Goal: Task Accomplishment & Management: Complete application form

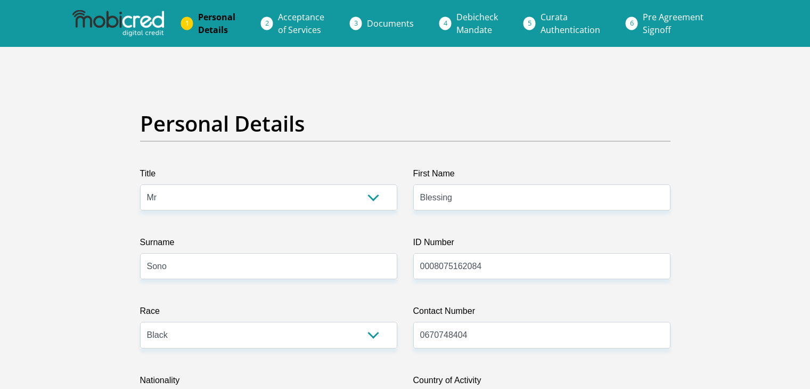
select select "Mr"
select select "1"
select select "ZAF"
select select "tso"
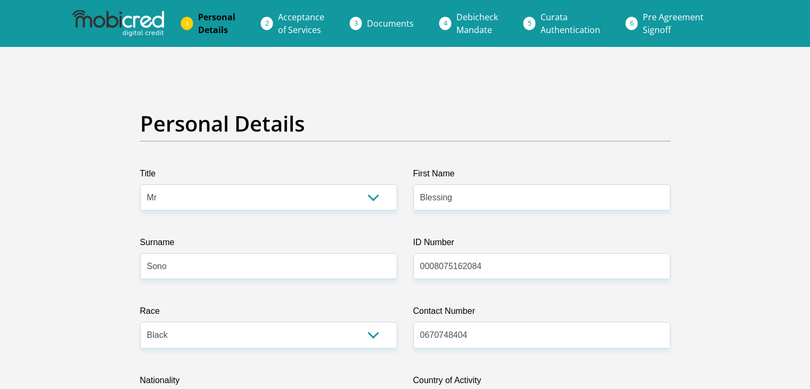
select select "2"
select select "Gauteng"
select select "2"
select select "Owned"
select select "17"
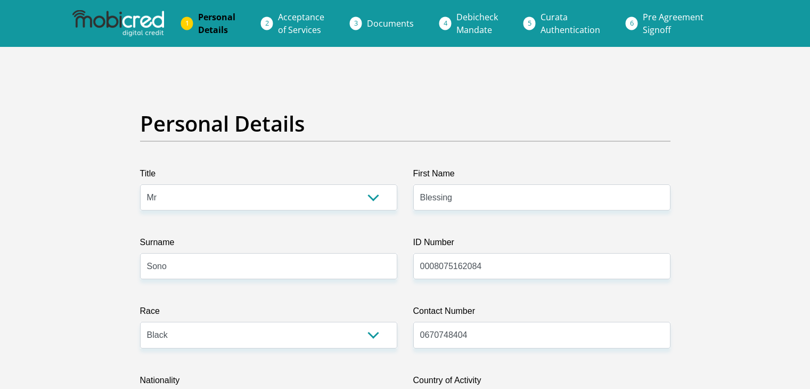
select select "Unknown/Other"
select select "24"
select select "1"
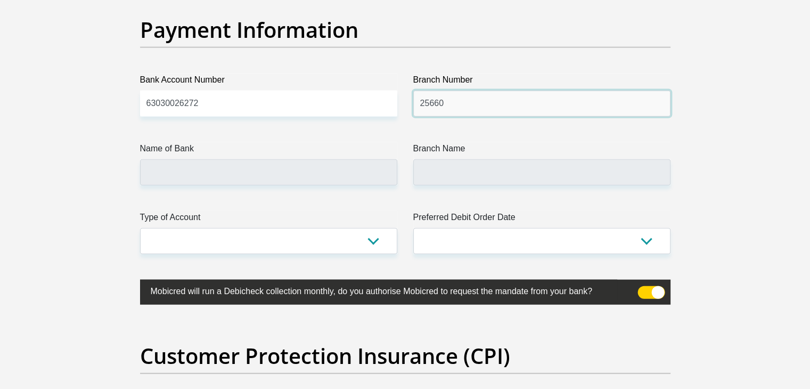
click at [426, 100] on input "25660" at bounding box center [541, 104] width 257 height 26
type input "250655"
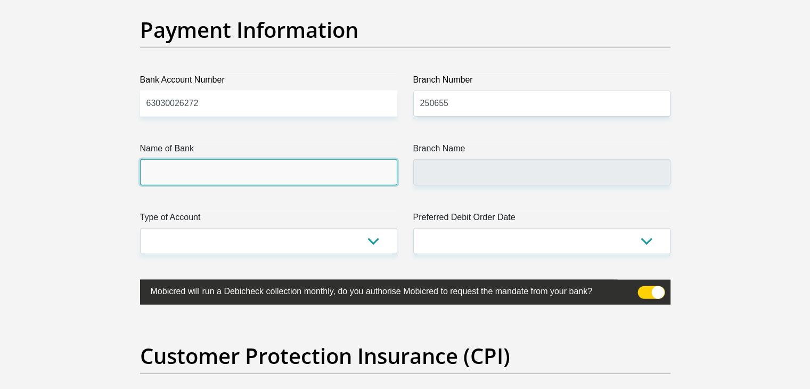
type input "FIRSTRAND BANK"
type input "BRANCH 560"
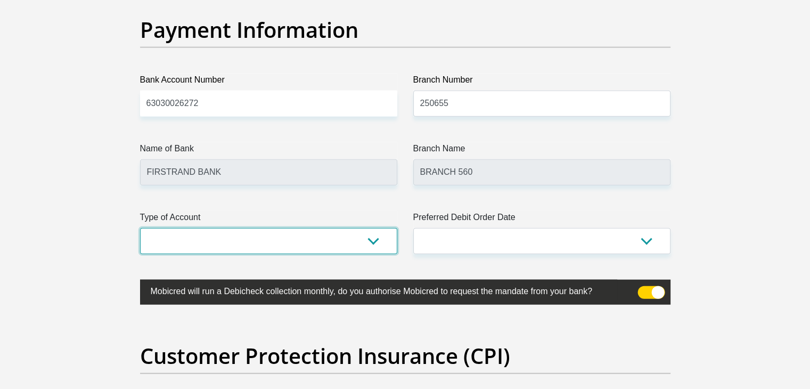
click at [378, 232] on select "Cheque Savings" at bounding box center [268, 241] width 257 height 26
select select "CUR"
click at [140, 228] on select "Cheque Savings" at bounding box center [268, 241] width 257 height 26
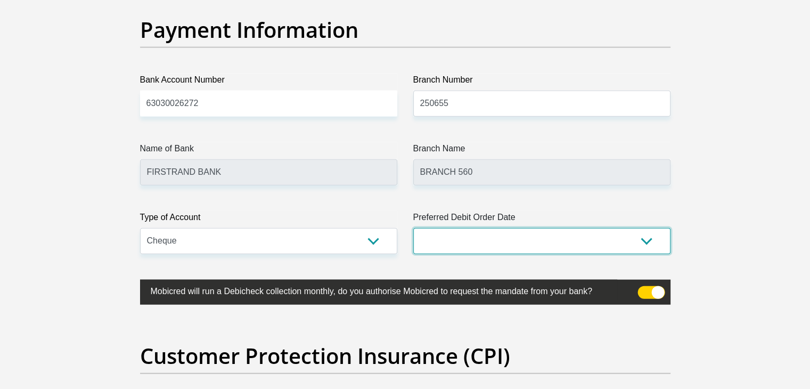
click at [509, 240] on select "1st 2nd 3rd 4th 5th 7th 18th 19th 20th 21st 22nd 23rd 24th 25th 26th 27th 28th …" at bounding box center [541, 241] width 257 height 26
select select "20"
click at [413, 228] on select "1st 2nd 3rd 4th 5th 7th 18th 19th 20th 21st 22nd 23rd 24th 25th 26th 27th 28th …" at bounding box center [541, 241] width 257 height 26
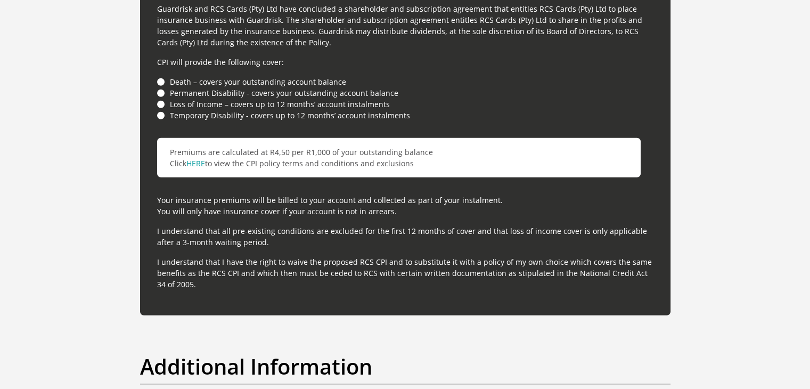
scroll to position [2977, 0]
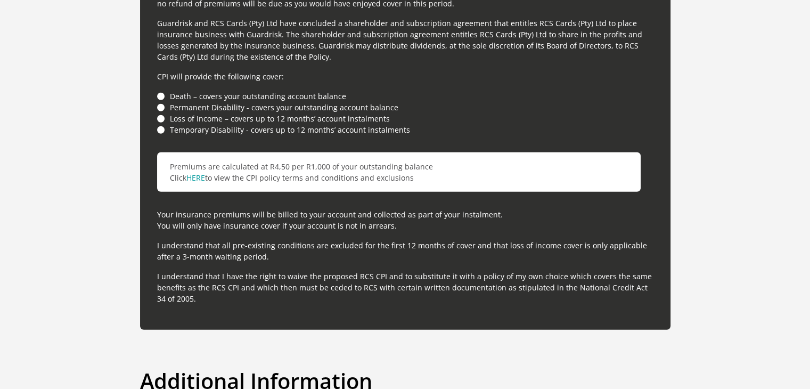
click at [160, 92] on li "Death – covers your outstanding account balance" at bounding box center [405, 96] width 496 height 11
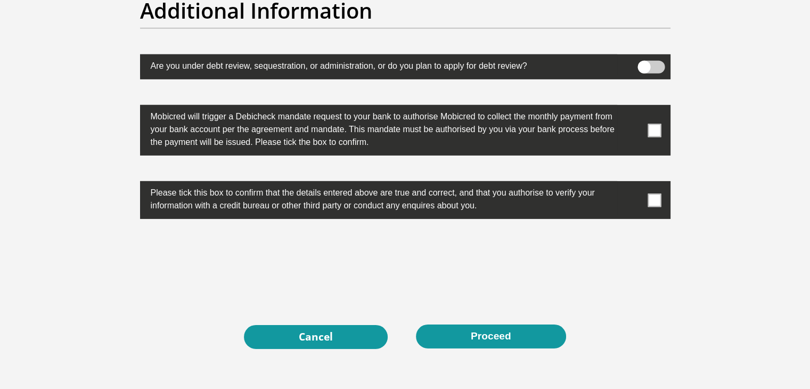
scroll to position [3347, 0]
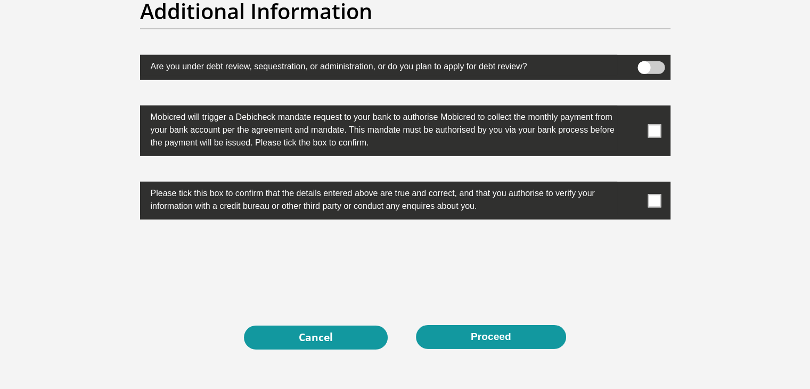
click at [656, 126] on span at bounding box center [654, 130] width 13 height 13
click at [633, 108] on input "checkbox" at bounding box center [633, 108] width 0 height 0
click at [653, 201] on span at bounding box center [654, 200] width 13 height 13
click at [633, 184] on input "checkbox" at bounding box center [633, 184] width 0 height 0
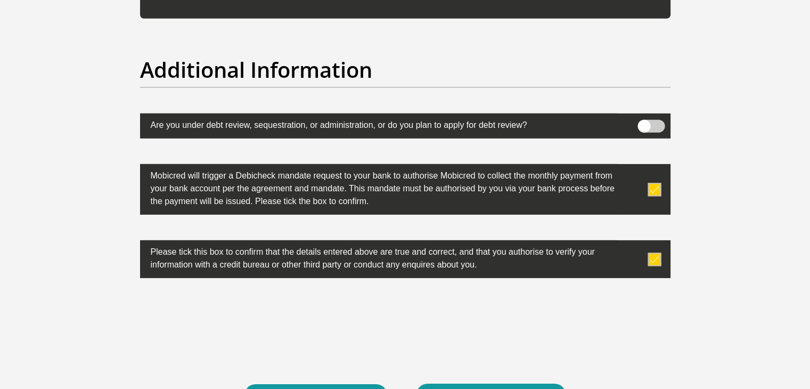
scroll to position [3431, 0]
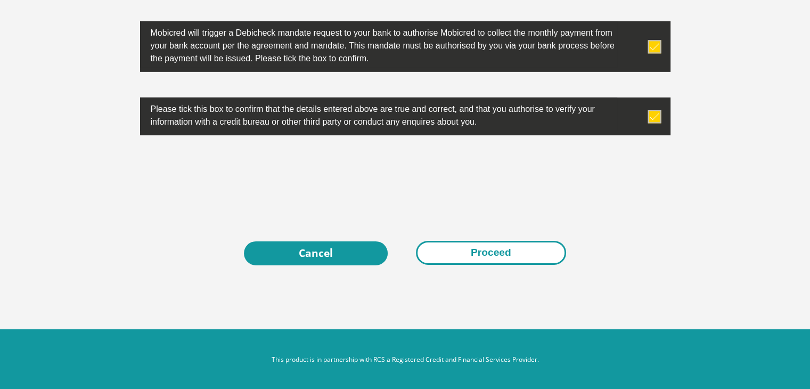
click at [466, 246] on button "Proceed" at bounding box center [491, 253] width 150 height 24
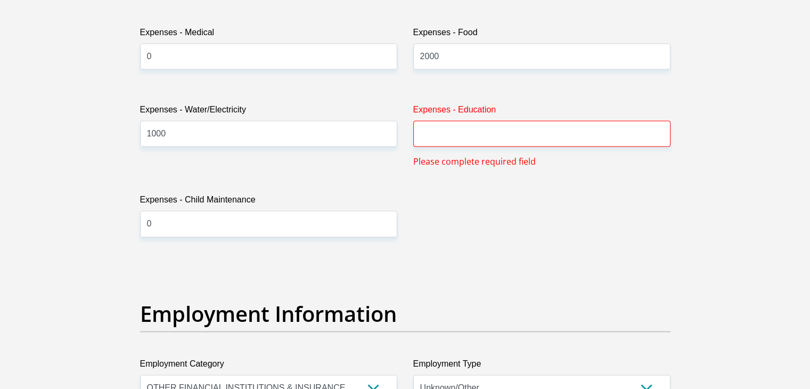
scroll to position [1650, 0]
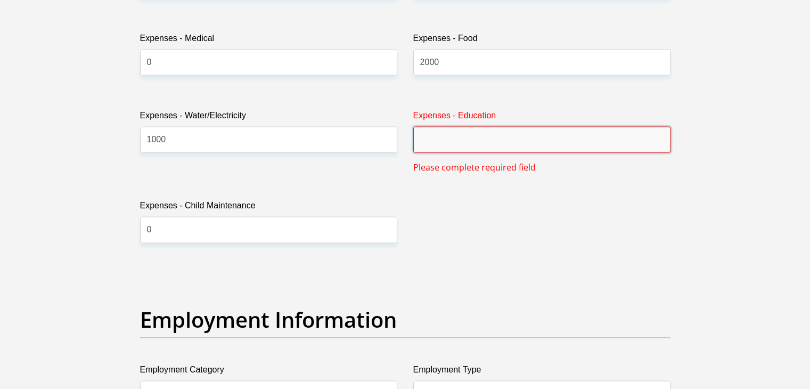
click at [492, 141] on input "Expenses - Education" at bounding box center [541, 139] width 257 height 26
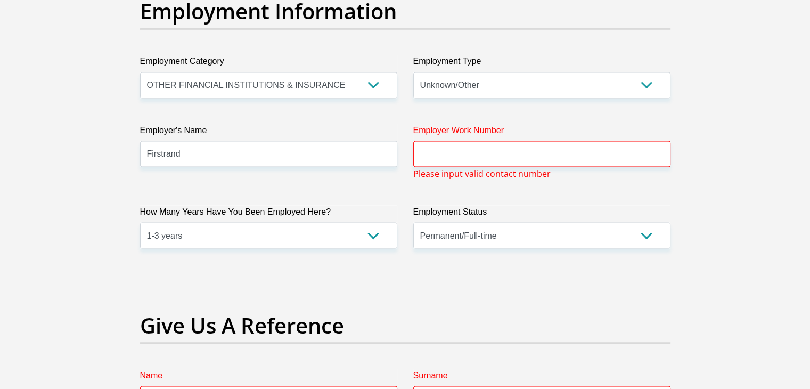
scroll to position [1946, 0]
type input "0"
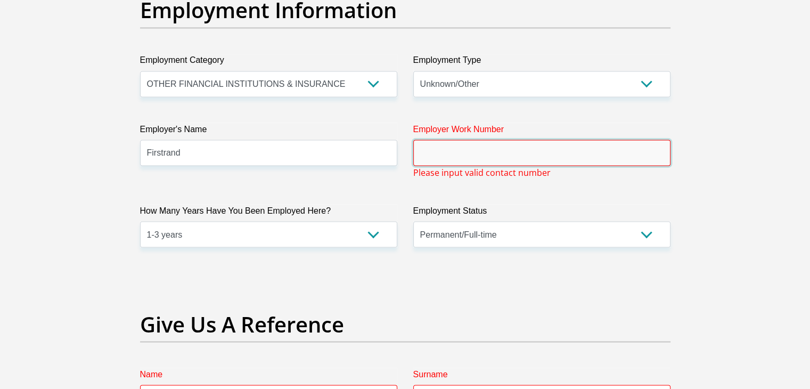
click at [507, 157] on input "Employer Work Number" at bounding box center [541, 153] width 257 height 26
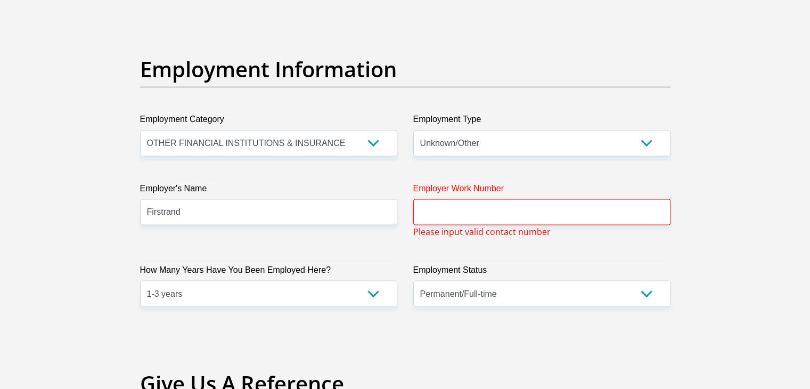
scroll to position [1885, 0]
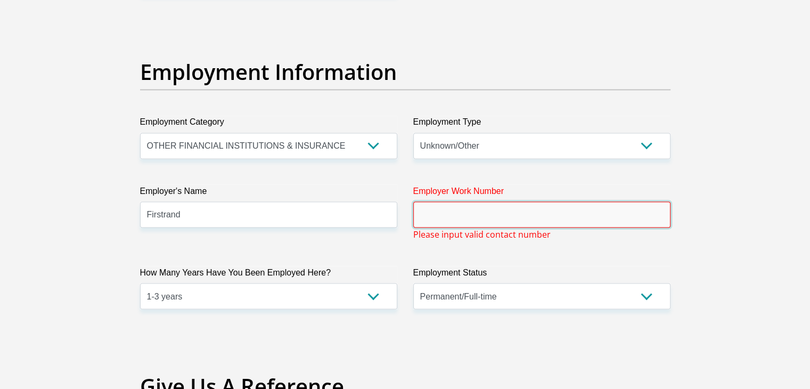
click at [484, 219] on input "Employer Work Number" at bounding box center [541, 214] width 257 height 26
paste input "087 575 9404"
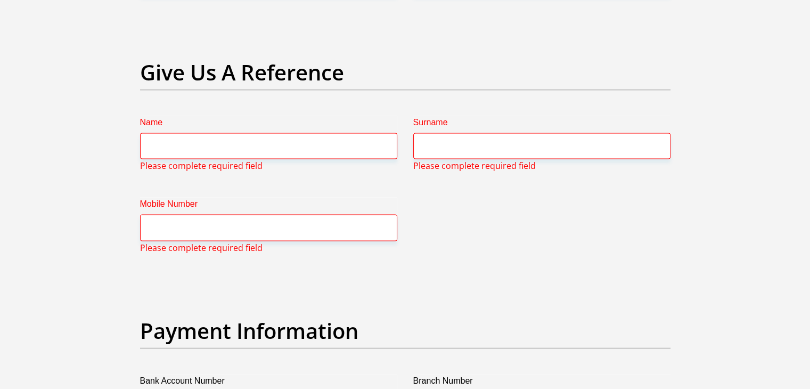
scroll to position [2198, 0]
type input "087 575 9404"
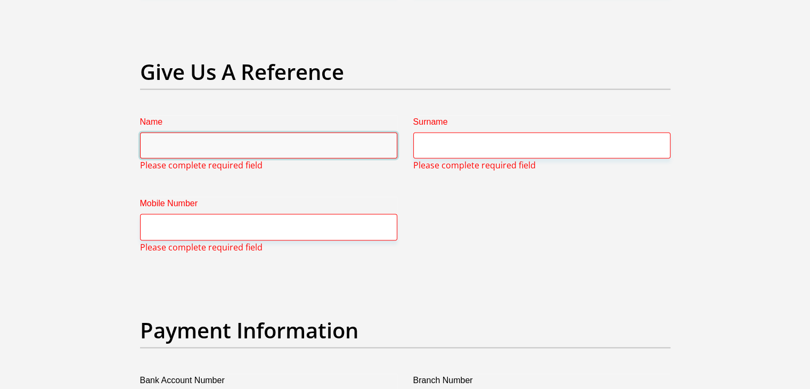
click at [279, 144] on input "Name" at bounding box center [268, 146] width 257 height 26
type input "T"
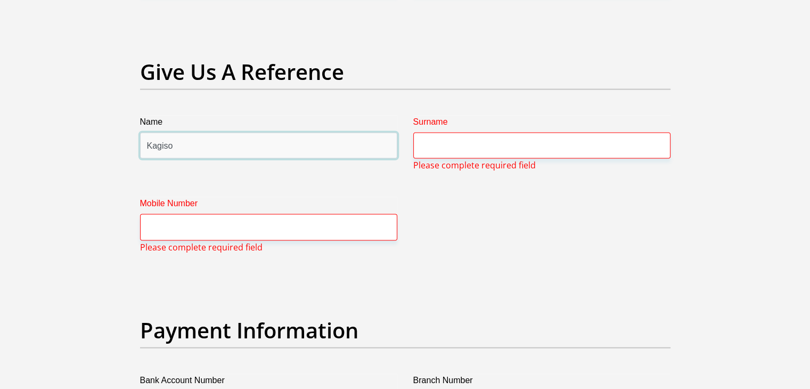
type input "Kagiso"
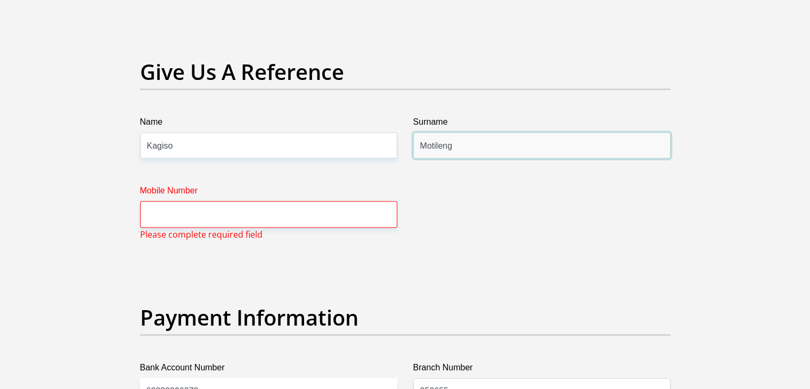
type input "Motileng"
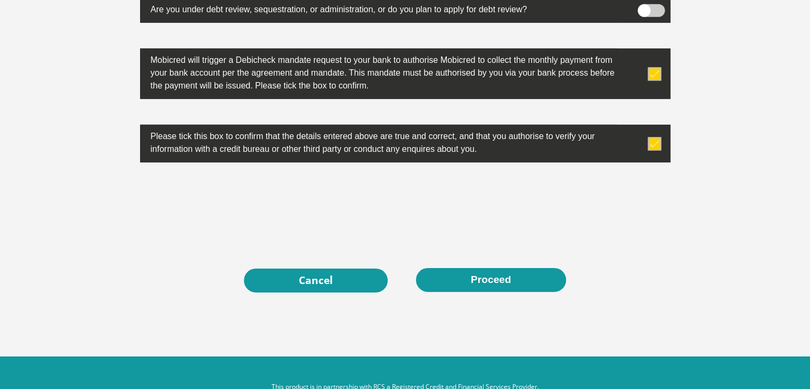
scroll to position [3419, 0]
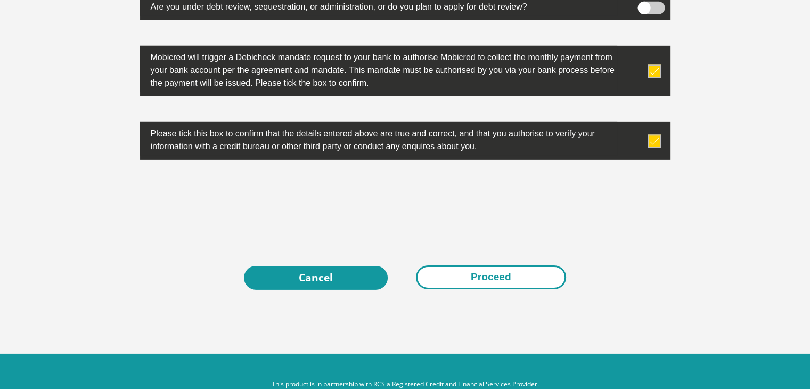
type input "0663586986"
click at [499, 284] on button "Proceed" at bounding box center [491, 277] width 150 height 24
click at [508, 271] on button "Proceed" at bounding box center [491, 277] width 150 height 24
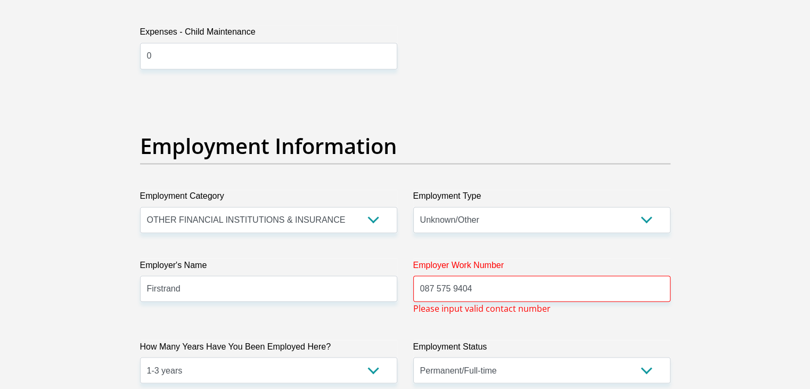
scroll to position [1809, 0]
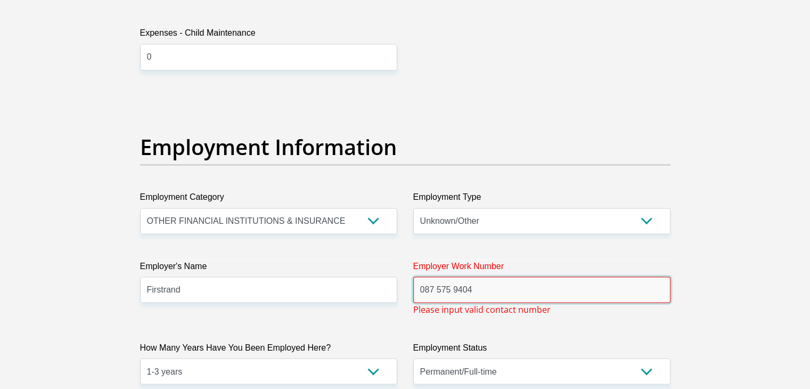
click at [452, 289] on input "087 575 9404" at bounding box center [541, 289] width 257 height 26
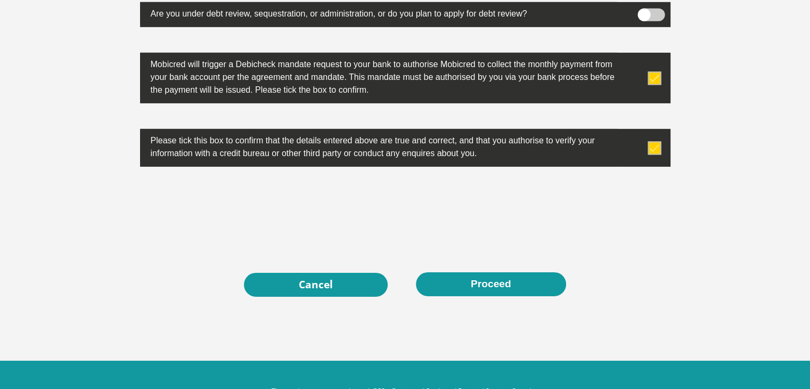
scroll to position [3403, 0]
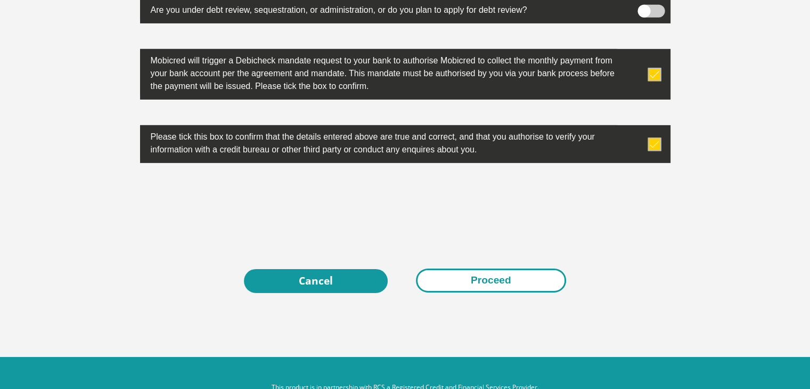
type input "0875759404"
click at [477, 278] on button "Proceed" at bounding box center [491, 280] width 150 height 24
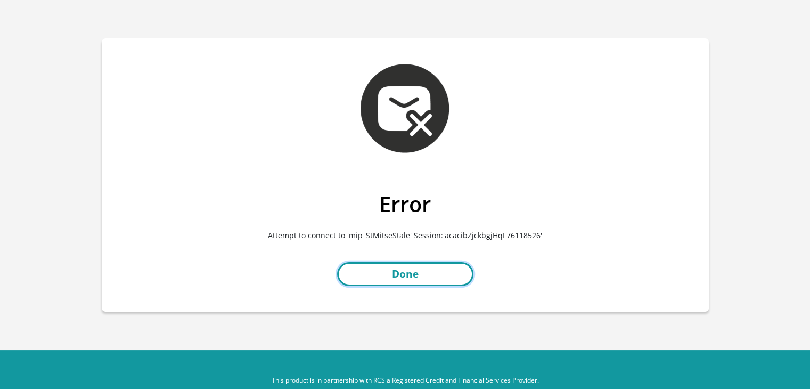
click at [421, 272] on link "Done" at bounding box center [405, 274] width 136 height 24
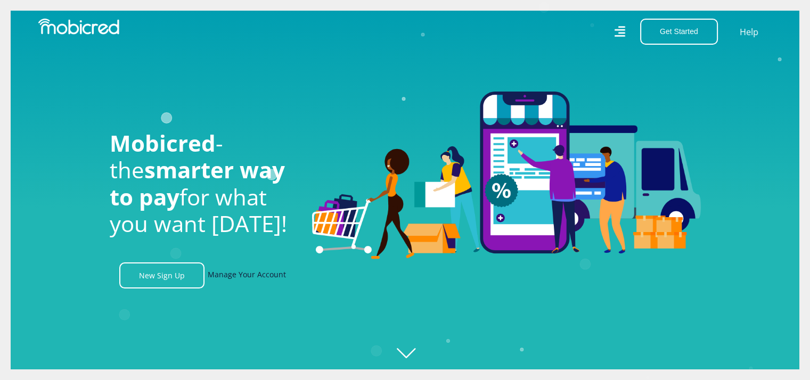
click at [249, 276] on link "Manage Your Account" at bounding box center [247, 276] width 78 height 26
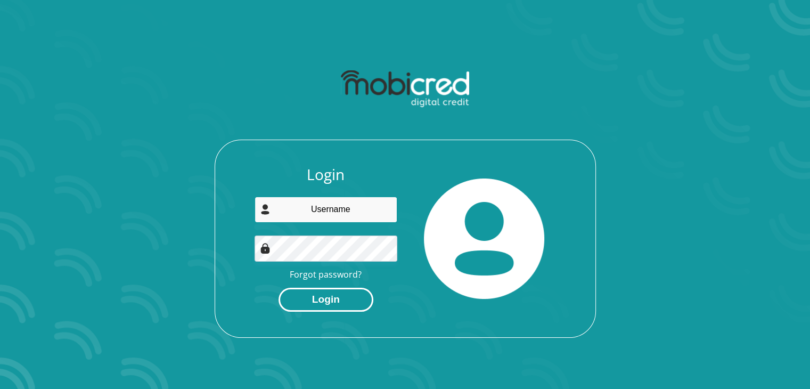
type input "djdabless.45@gmail.com"
click at [328, 305] on button "Login" at bounding box center [326, 300] width 95 height 24
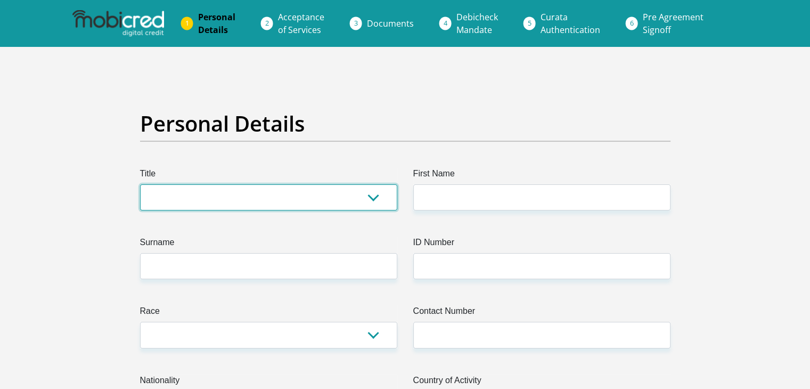
click at [347, 199] on select "Mr Ms Mrs Dr [PERSON_NAME]" at bounding box center [268, 197] width 257 height 26
select select "Mr"
click at [140, 184] on select "Mr Ms Mrs Dr [PERSON_NAME]" at bounding box center [268, 197] width 257 height 26
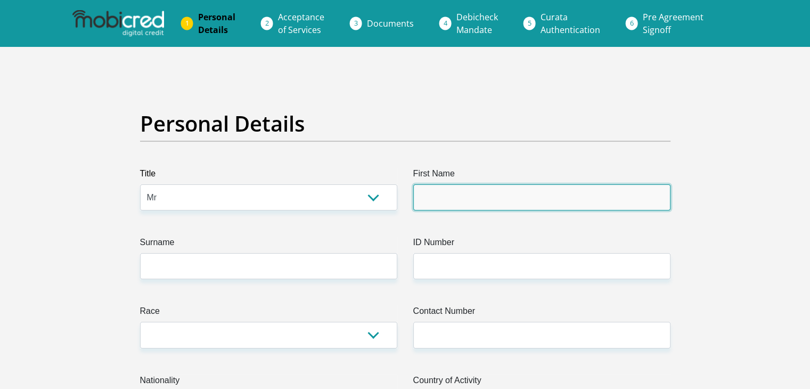
click at [455, 196] on input "First Name" at bounding box center [541, 197] width 257 height 26
type input "Blessing"
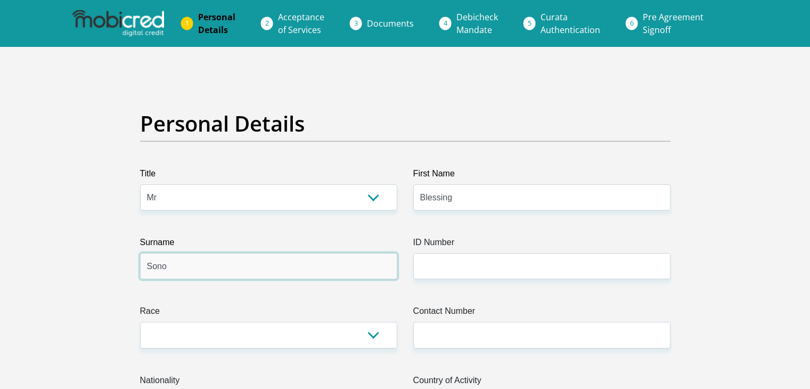
type input "Sono"
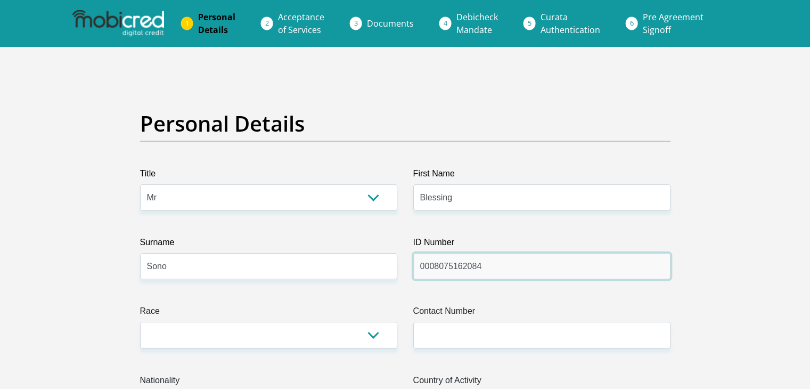
type input "0008075162084"
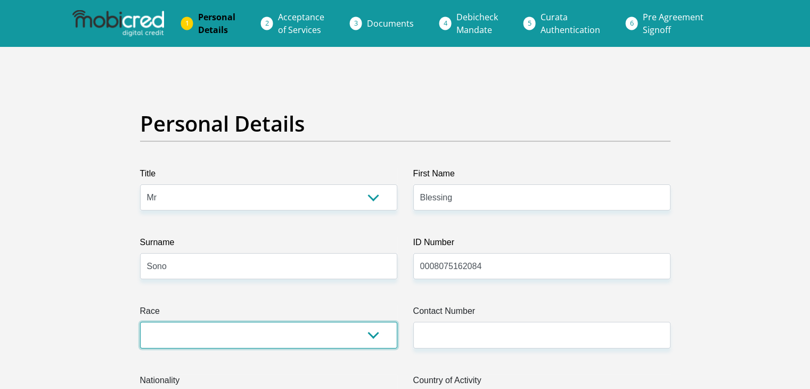
select select "1"
click at [140, 322] on select "Black Coloured Indian White Other" at bounding box center [268, 335] width 257 height 26
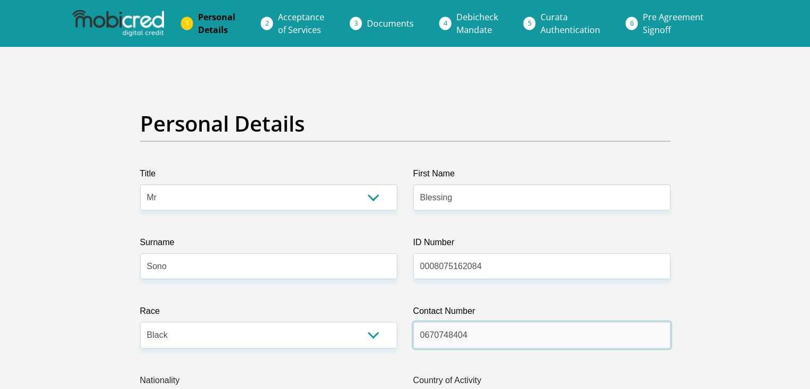
type input "0670748404"
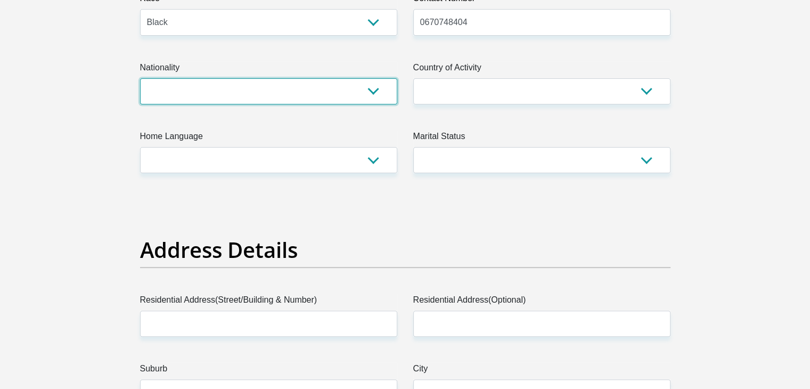
scroll to position [324, 0]
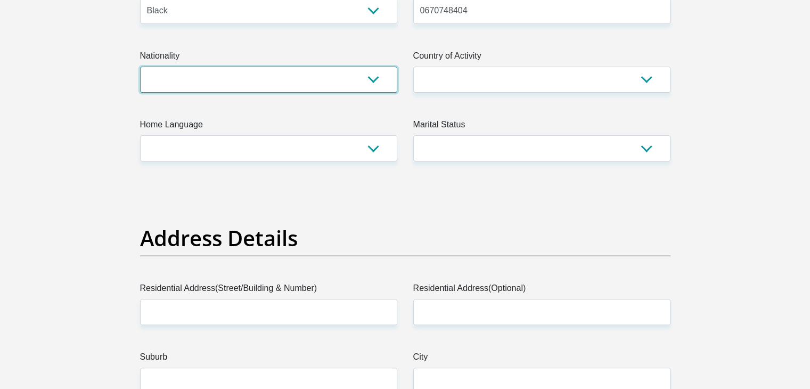
select select "ZAF"
click at [140, 67] on select "South Africa Afghanistan Aland Islands Albania Algeria America Samoa American V…" at bounding box center [268, 80] width 257 height 26
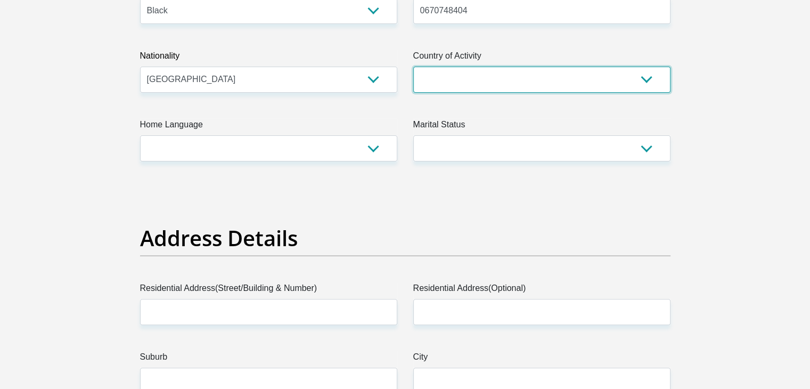
select select "ZAF"
click at [413, 67] on select "South Africa Afghanistan Aland Islands Albania Algeria America Samoa American V…" at bounding box center [541, 80] width 257 height 26
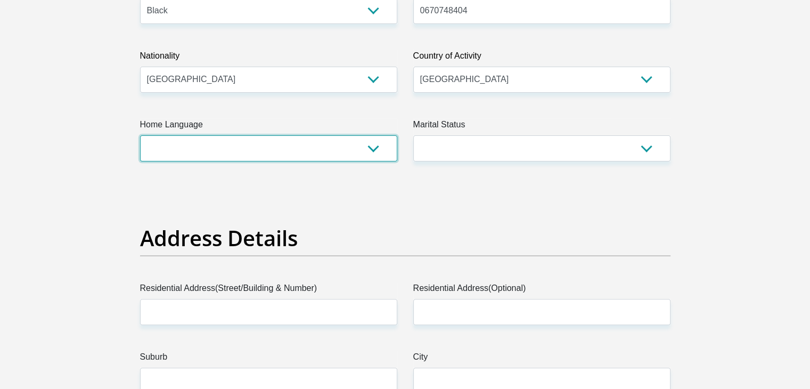
click at [374, 146] on select "Afrikaans English Sepedi South Ndebele Southern Sotho Swati Tsonga Tswana Venda…" at bounding box center [268, 148] width 257 height 26
select select "tso"
click at [140, 135] on select "Afrikaans English Sepedi South Ndebele Southern Sotho Swati Tsonga Tswana Venda…" at bounding box center [268, 148] width 257 height 26
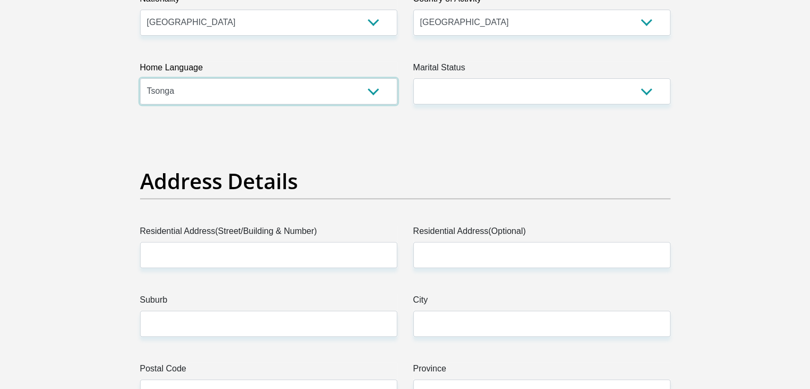
scroll to position [381, 0]
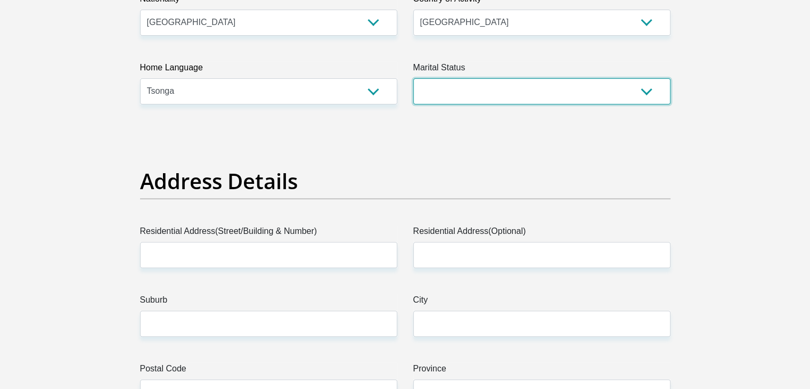
click at [626, 89] on select "Married ANC Single Divorced Widowed Married COP or Customary Law" at bounding box center [541, 91] width 257 height 26
select select "2"
click at [413, 78] on select "Married ANC Single Divorced Widowed Married COP or Customary Law" at bounding box center [541, 91] width 257 height 26
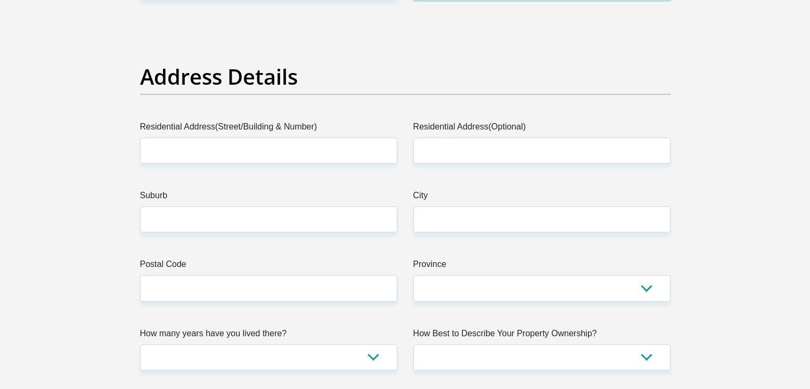
scroll to position [486, 0]
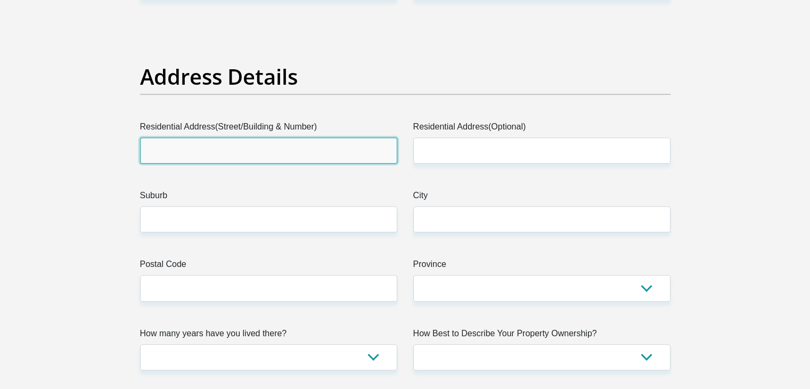
click at [322, 140] on input "Residential Address(Street/Building & Number)" at bounding box center [268, 150] width 257 height 26
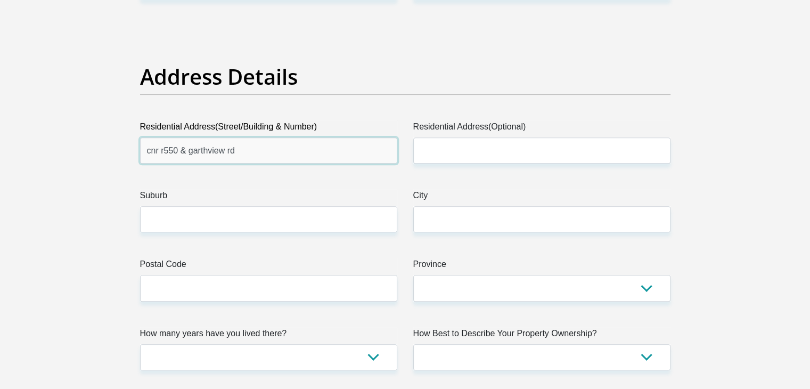
type input "cnr r550 & garthview rd"
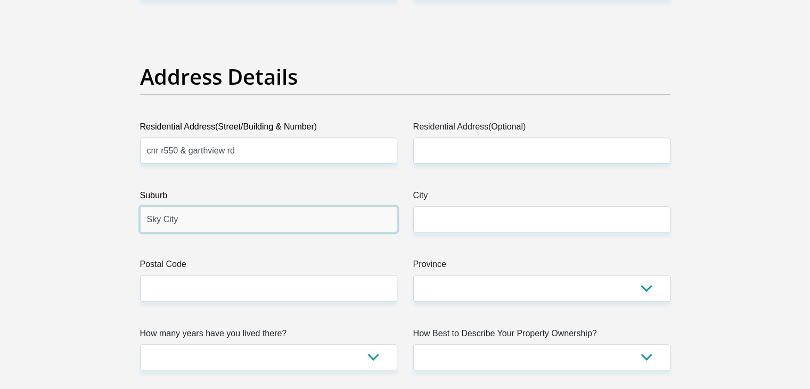
type input "Sky City"
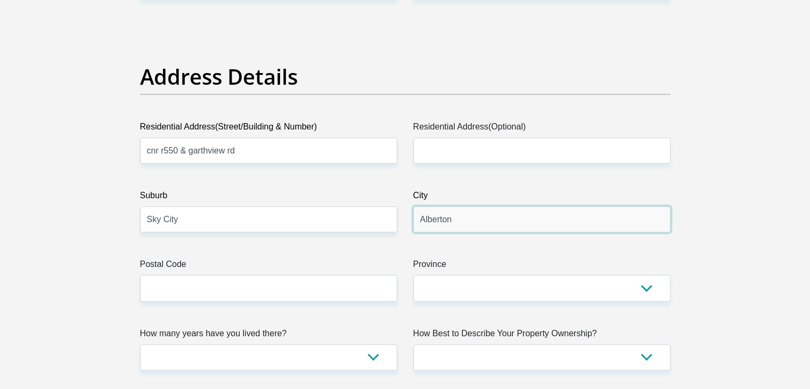
type input "Alberton"
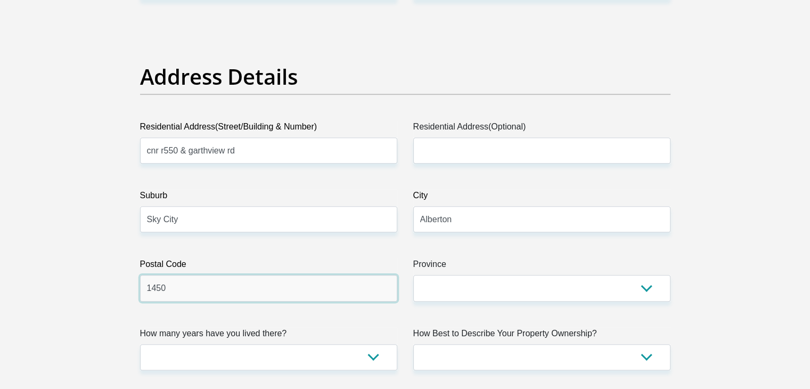
type input "1450"
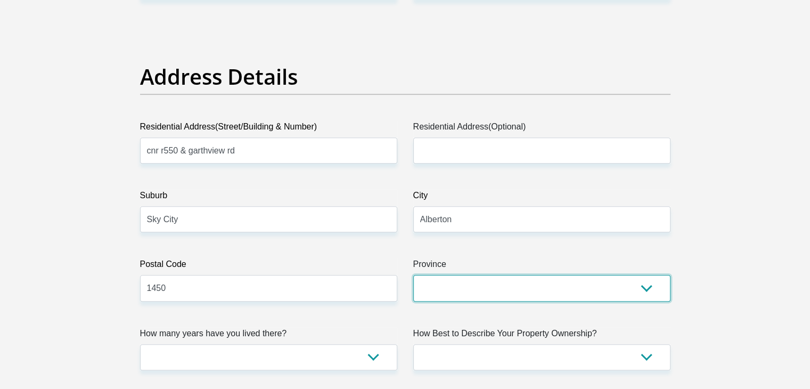
select select "Gauteng"
click at [413, 275] on select "Eastern Cape Free State Gauteng KwaZulu-Natal Limpopo Mpumalanga Northern Cape …" at bounding box center [541, 288] width 257 height 26
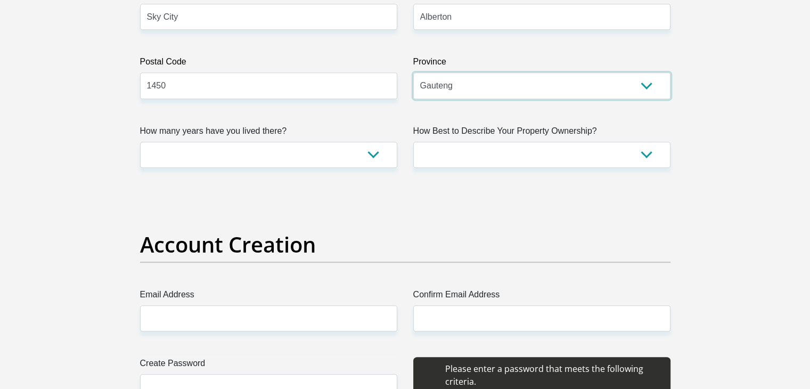
scroll to position [689, 0]
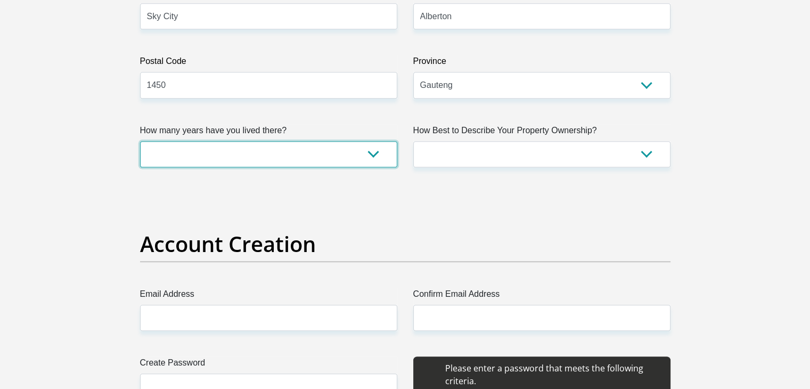
click at [335, 148] on select "less than 1 year 1-3 years 3-5 years 5+ years" at bounding box center [268, 154] width 257 height 26
select select "2"
click at [140, 141] on select "less than 1 year 1-3 years 3-5 years 5+ years" at bounding box center [268, 154] width 257 height 26
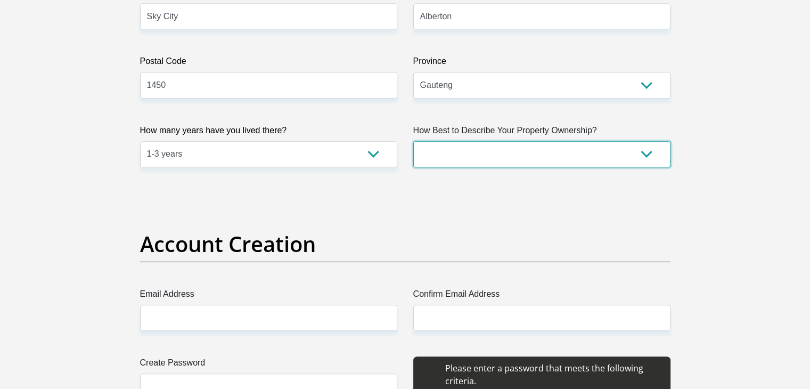
drag, startPoint x: 535, startPoint y: 149, endPoint x: 469, endPoint y: 185, distance: 75.3
select select "Owned"
click at [413, 141] on select "Owned Rented Family Owned Company Dwelling" at bounding box center [541, 154] width 257 height 26
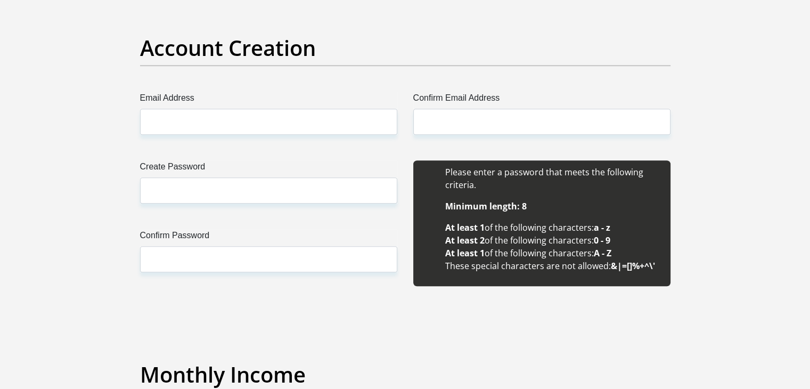
scroll to position [886, 0]
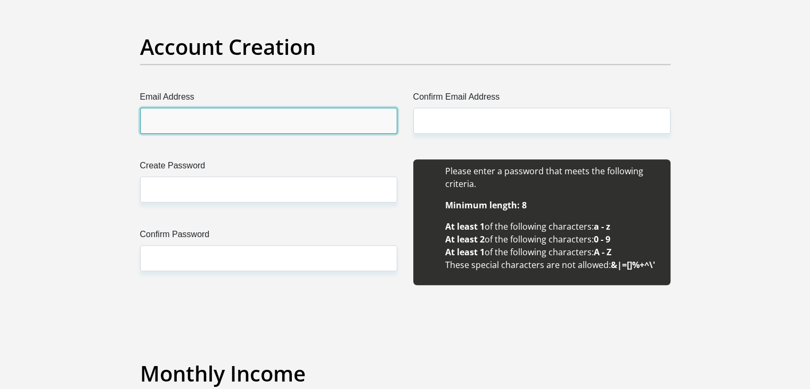
click at [333, 116] on input "Email Address" at bounding box center [268, 121] width 257 height 26
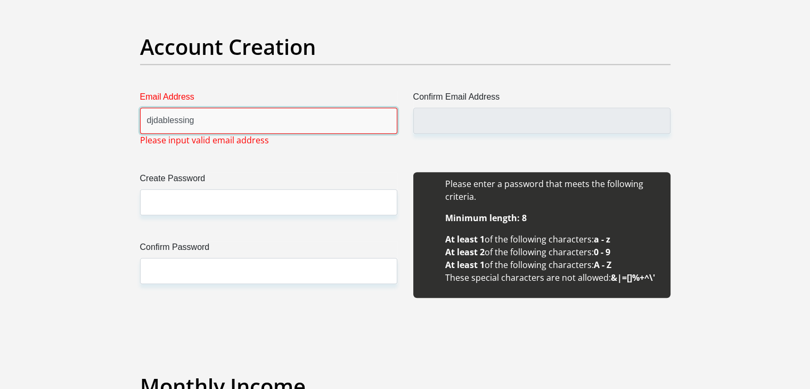
type input "djdablessing"
click at [333, 116] on input "djdablessing" at bounding box center [268, 121] width 257 height 26
type input "djdabless.45@gmail.com"
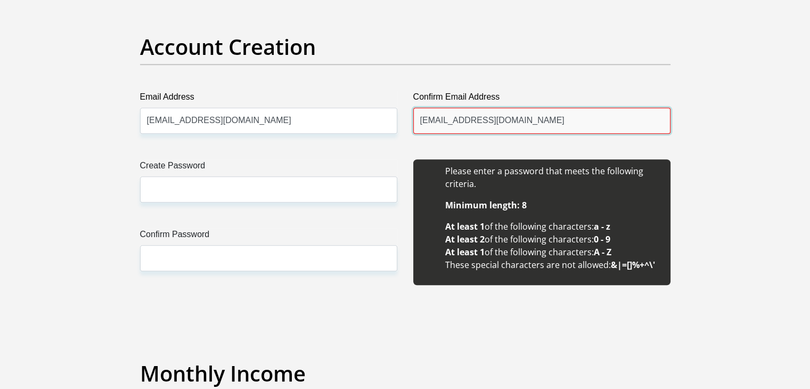
type input "djdabless.45@gmail.com"
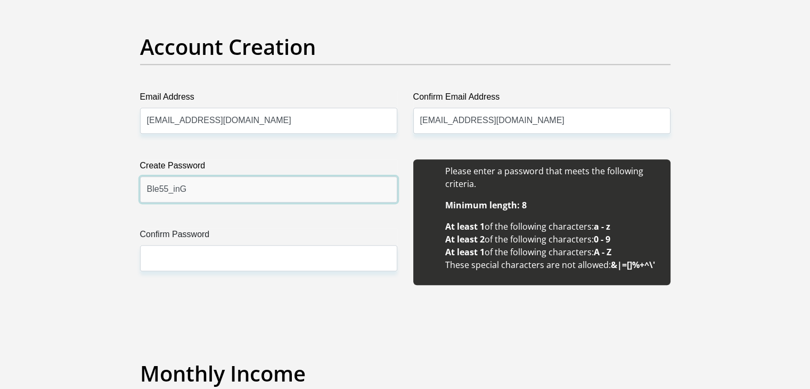
type input "Ble55_inG"
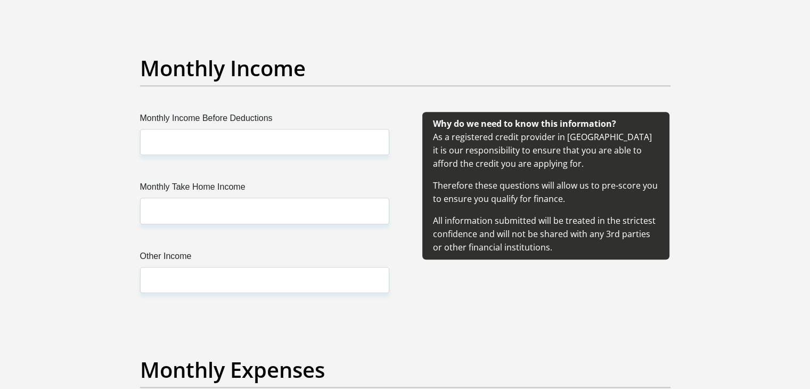
scroll to position [1200, 0]
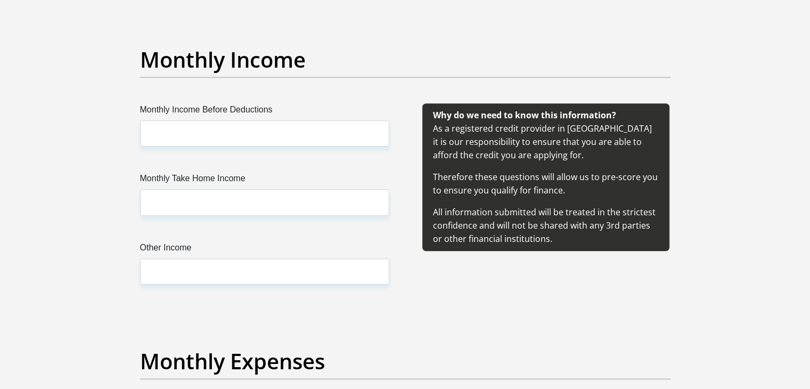
type input "Ble55_inG"
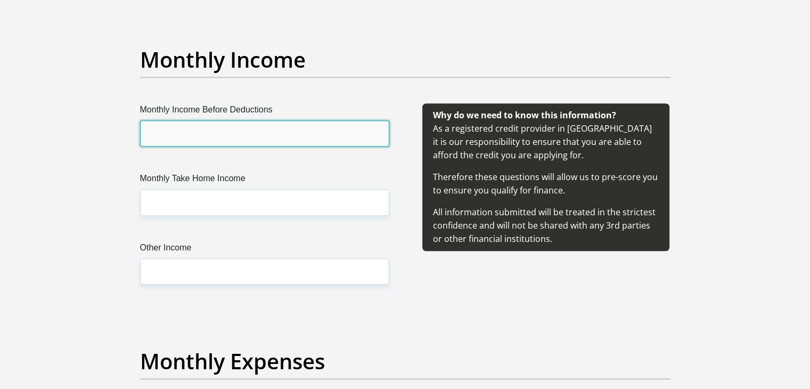
click at [322, 131] on input "Monthly Income Before Deductions" at bounding box center [264, 133] width 249 height 26
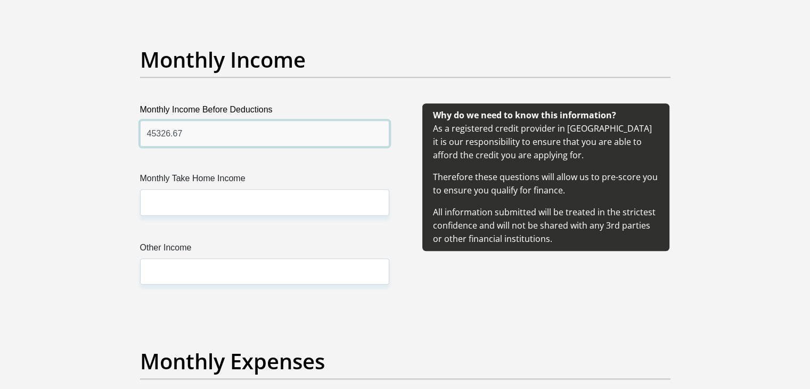
type input "45326.67"
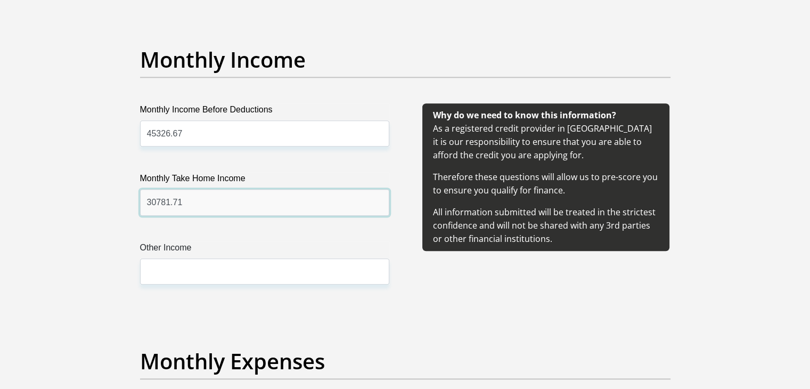
type input "30781.71"
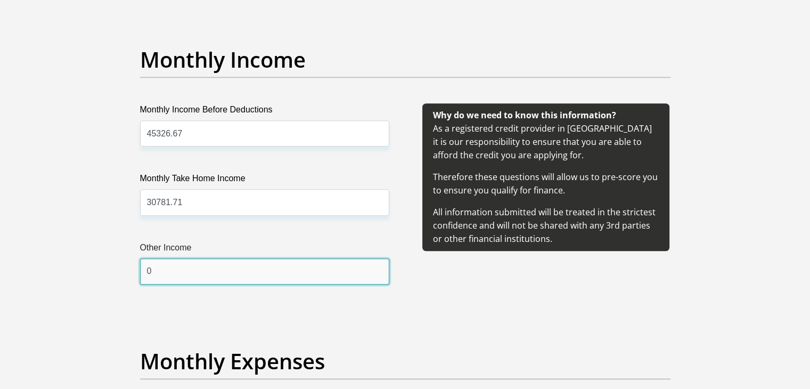
type input "0"
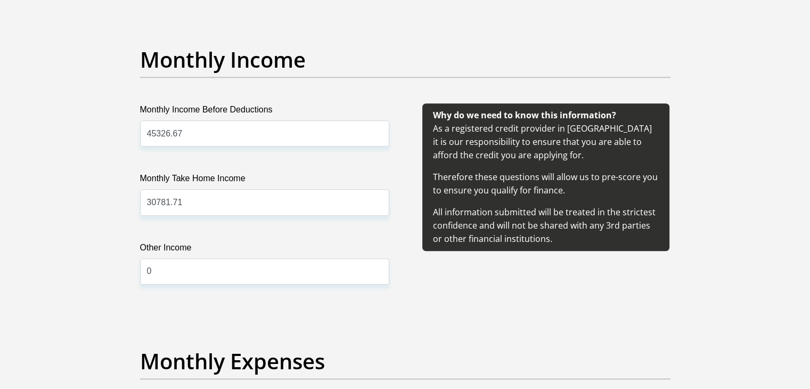
scroll to position [1439, 0]
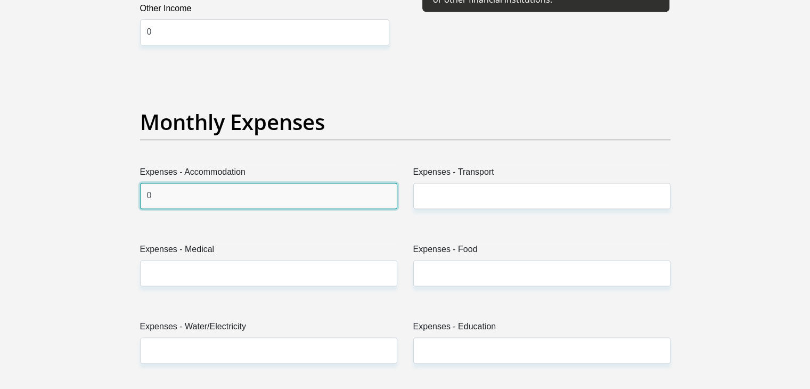
type input "0"
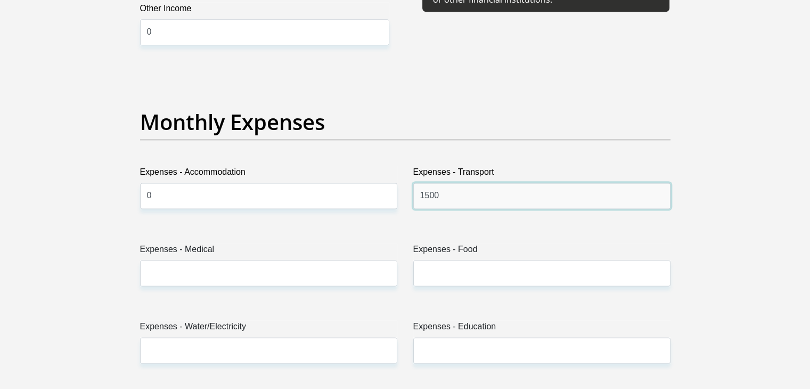
type input "1500"
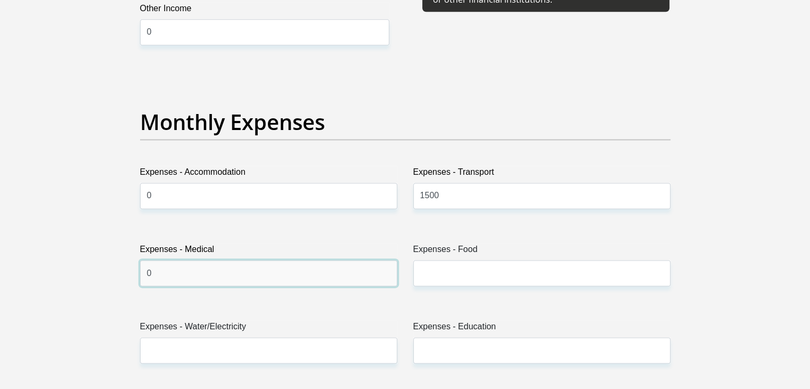
type input "0"
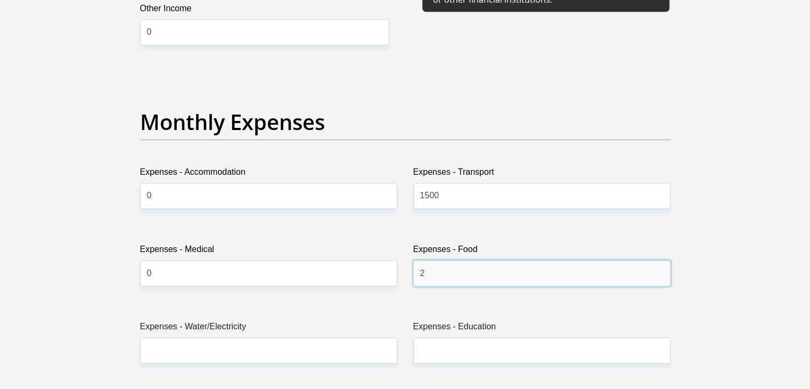
type input "2000"
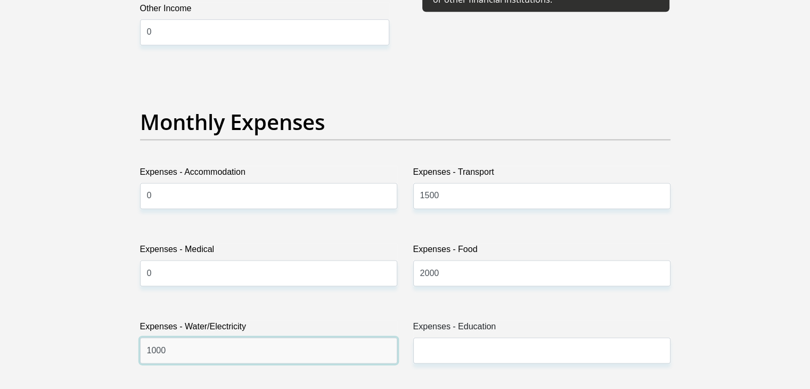
type input "1000"
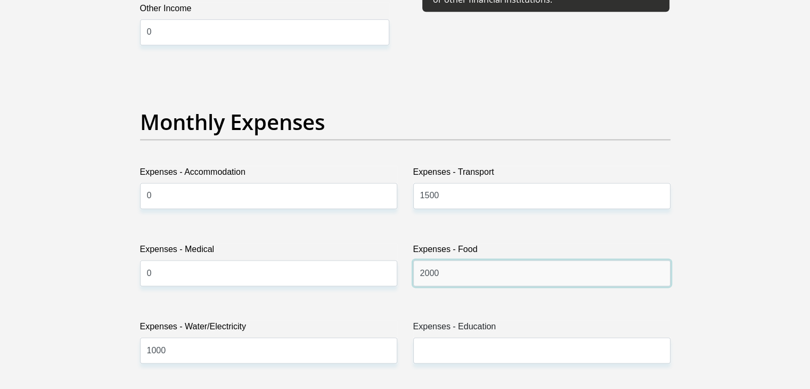
click at [495, 275] on input "2000" at bounding box center [541, 273] width 257 height 26
type input "2000"
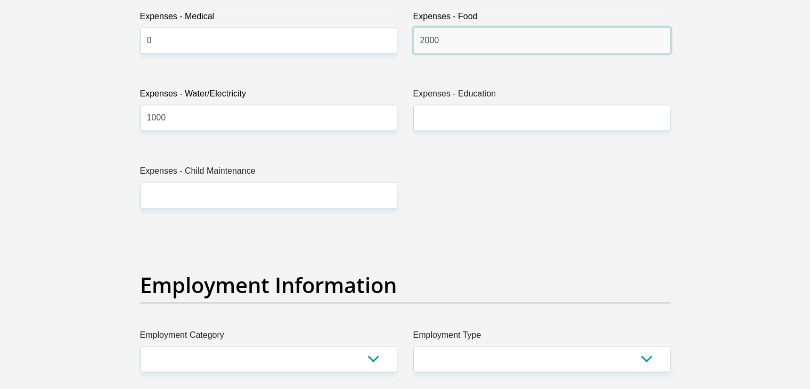
scroll to position [1673, 0]
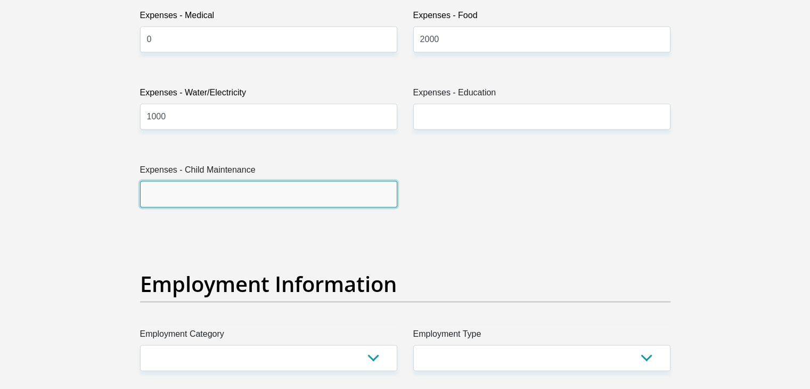
click at [311, 187] on input "Expenses - Child Maintenance" at bounding box center [268, 194] width 257 height 26
type input "0"
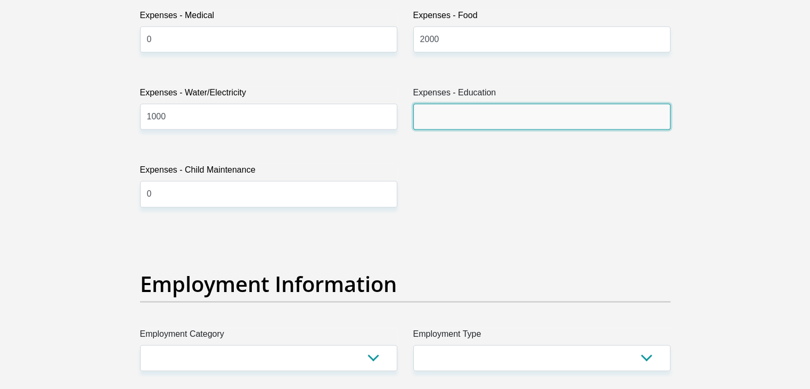
click at [556, 109] on input "Expenses - Education" at bounding box center [541, 116] width 257 height 26
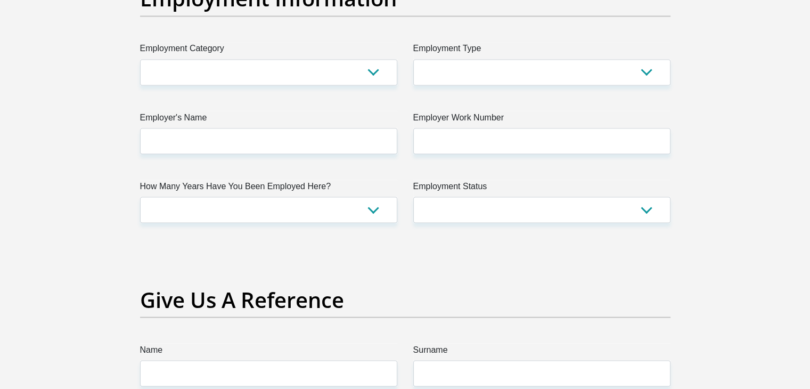
scroll to position [1959, 0]
type input "0"
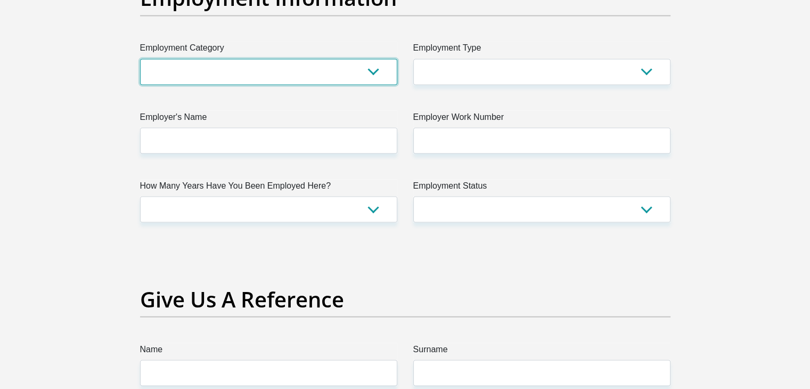
click at [366, 63] on select "AGRICULTURE ALCOHOL & TOBACCO CONSTRUCTION MATERIALS METALLURGY EQUIPMENT FOR R…" at bounding box center [268, 72] width 257 height 26
select select "17"
click at [140, 59] on select "AGRICULTURE ALCOHOL & TOBACCO CONSTRUCTION MATERIALS METALLURGY EQUIPMENT FOR R…" at bounding box center [268, 72] width 257 height 26
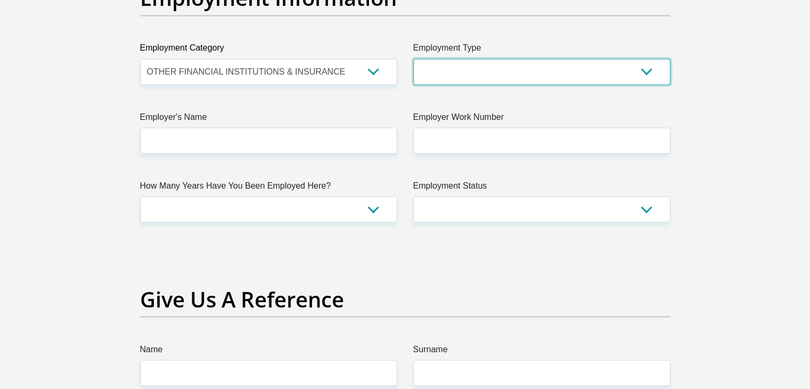
click at [518, 59] on select "College/Lecturer Craft Seller Creative Driver Executive Farmer Forces - Non Com…" at bounding box center [541, 72] width 257 height 26
select select "Unknown/Other"
click at [413, 59] on select "College/Lecturer Craft Seller Creative Driver Executive Farmer Forces - Non Com…" at bounding box center [541, 72] width 257 height 26
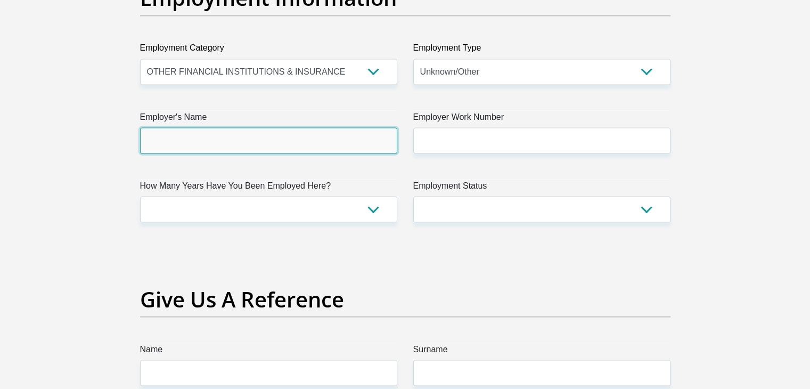
click at [326, 135] on input "Employer's Name" at bounding box center [268, 140] width 257 height 26
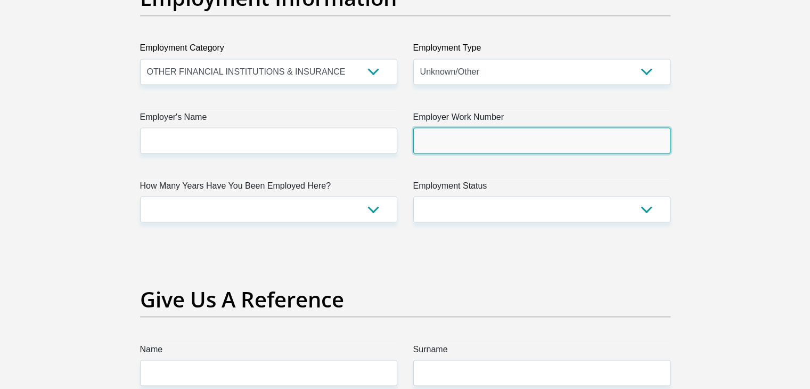
click at [482, 143] on input "Employer Work Number" at bounding box center [541, 140] width 257 height 26
paste input "087 575 9404"
type input "0875759404"
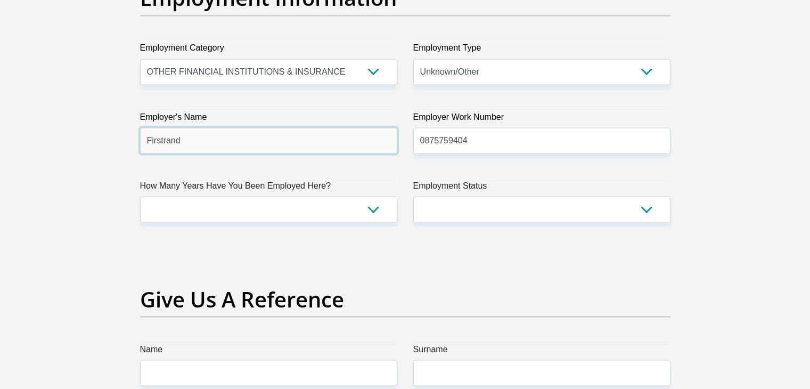
type input "Firstrand"
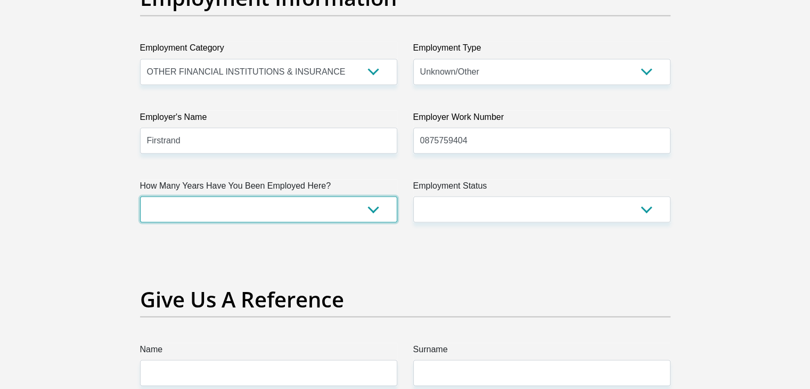
click at [240, 213] on select "less than 1 year 1-3 years 3-5 years 5+ years" at bounding box center [268, 209] width 257 height 26
select select "24"
click at [140, 196] on select "less than 1 year 1-3 years 3-5 years 5+ years" at bounding box center [268, 209] width 257 height 26
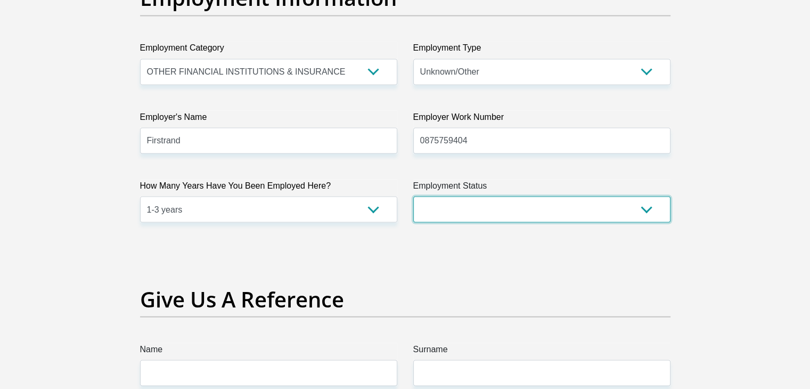
click at [521, 209] on select "Permanent/Full-time Part-time/Casual Contract Worker Self-Employed Housewife Re…" at bounding box center [541, 209] width 257 height 26
select select "1"
click at [413, 196] on select "Permanent/Full-time Part-time/Casual Contract Worker Self-Employed Housewife Re…" at bounding box center [541, 209] width 257 height 26
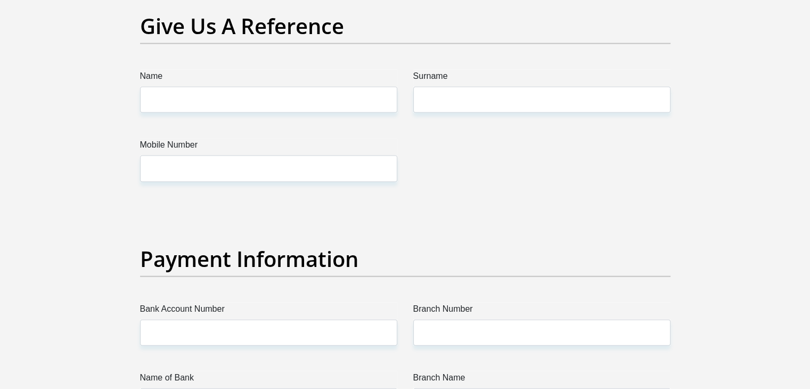
scroll to position [2226, 0]
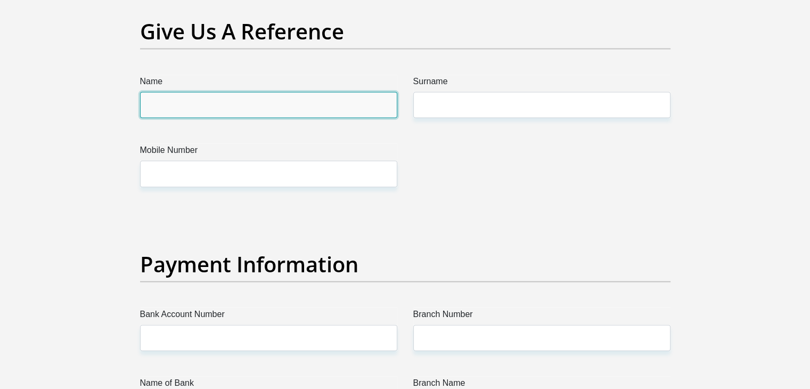
click at [322, 105] on input "Name" at bounding box center [268, 105] width 257 height 26
type input "Kagiso"
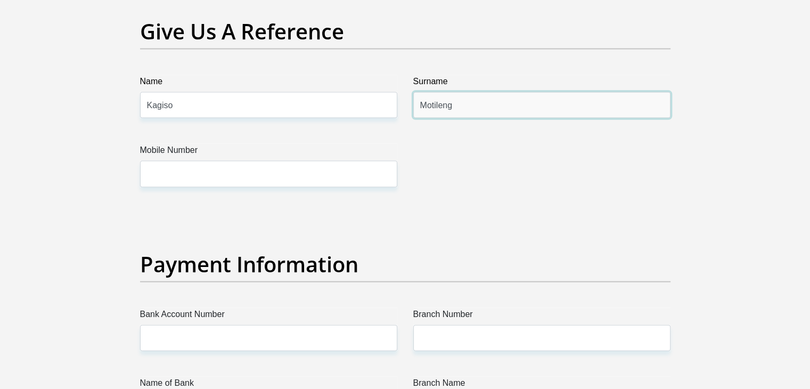
type input "Motileng"
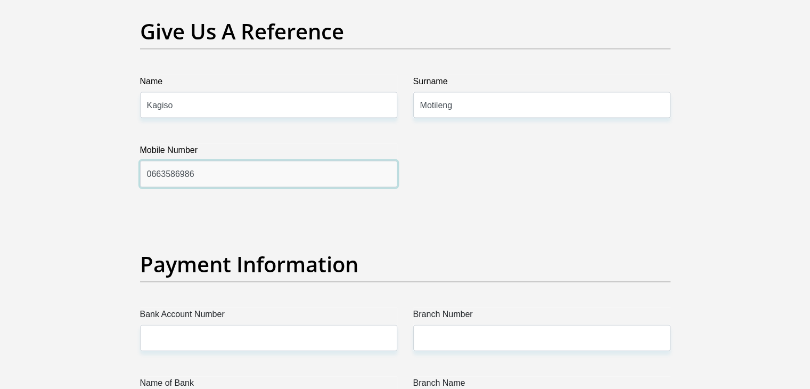
type input "0663586986"
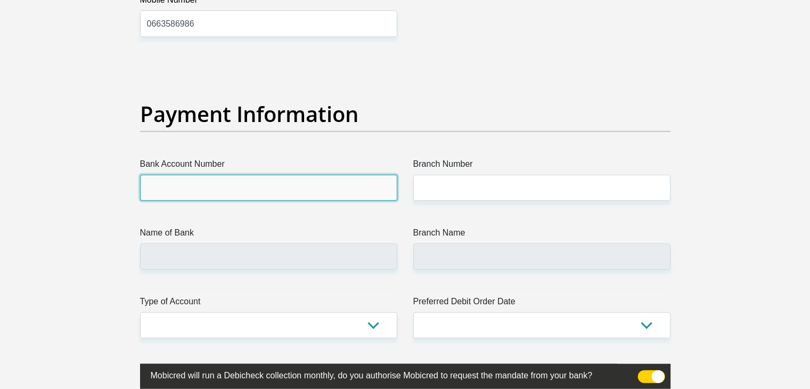
scroll to position [2386, 0]
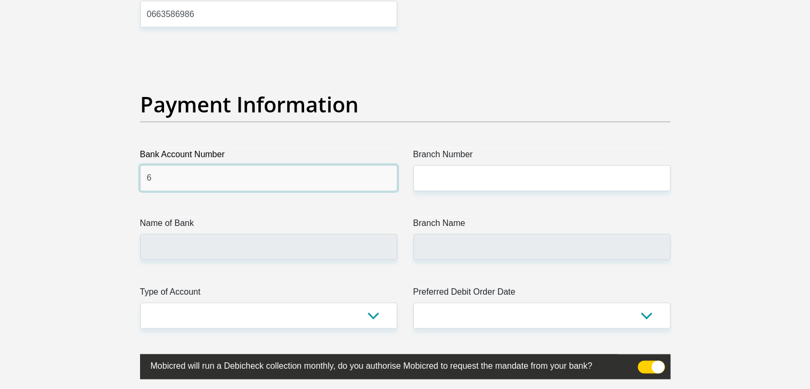
type input "63030026272"
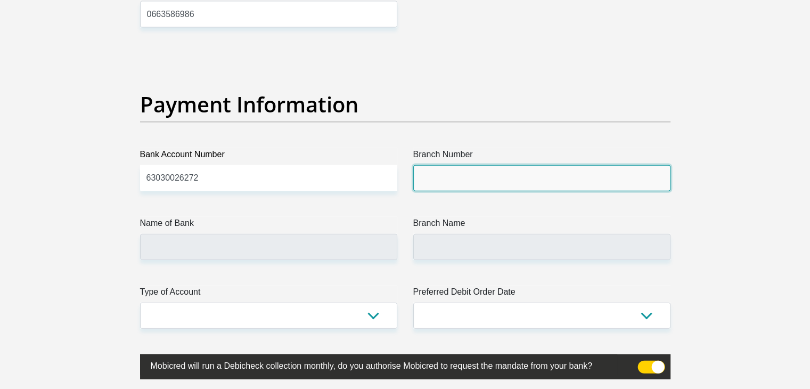
type input "1"
type input "250655"
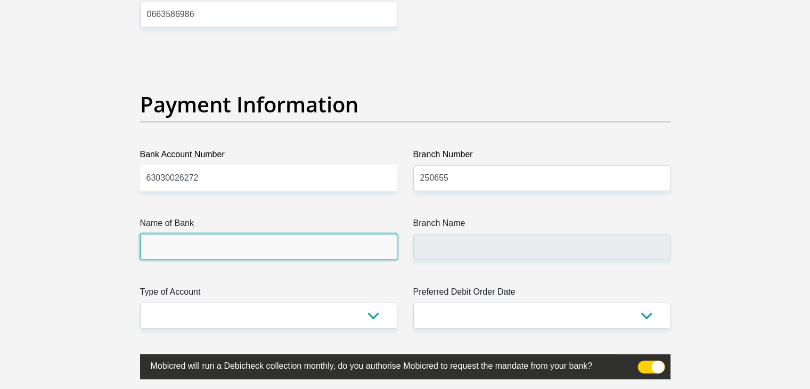
type input "FIRSTRAND BANK"
type input "BRANCH 560"
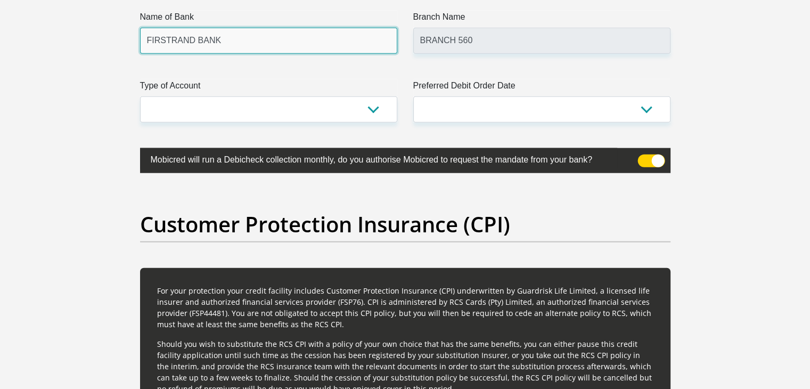
scroll to position [2592, 0]
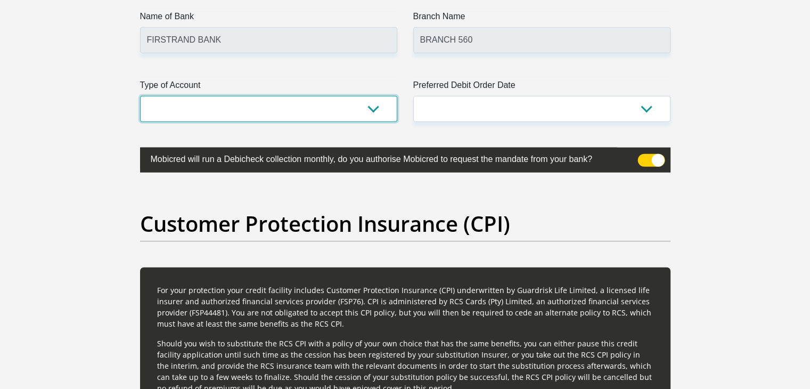
click at [322, 105] on select "Cheque Savings" at bounding box center [268, 109] width 257 height 26
select select "CUR"
click at [140, 96] on select "Cheque Savings" at bounding box center [268, 109] width 257 height 26
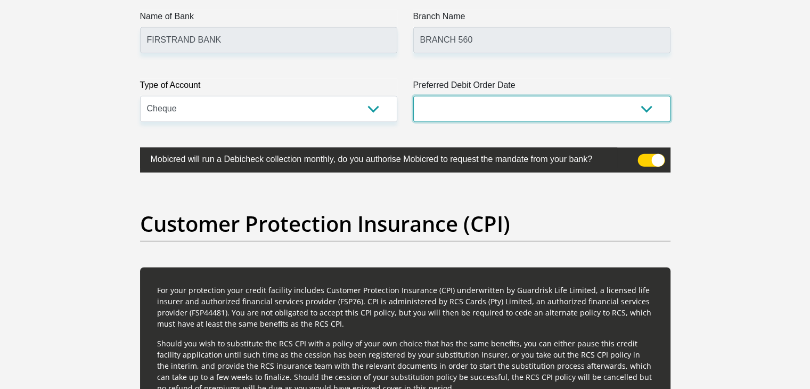
click at [490, 105] on select "1st 2nd 3rd 4th 5th 7th 18th 19th 20th 21st 22nd 23rd 24th 25th 26th 27th 28th …" at bounding box center [541, 109] width 257 height 26
select select "20"
click at [413, 96] on select "1st 2nd 3rd 4th 5th 7th 18th 19th 20th 21st 22nd 23rd 24th 25th 26th 27th 28th …" at bounding box center [541, 109] width 257 height 26
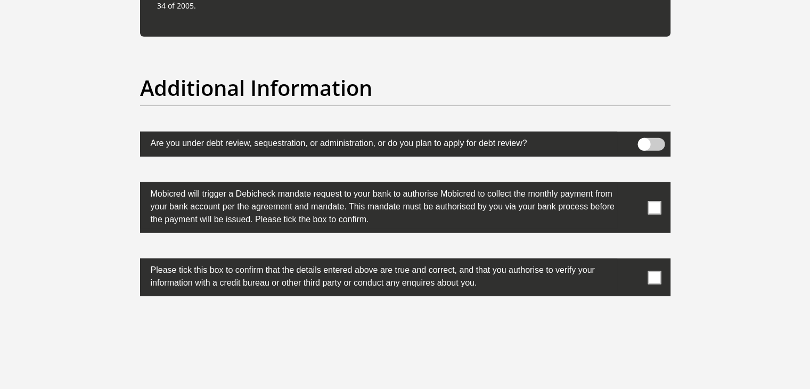
scroll to position [3273, 0]
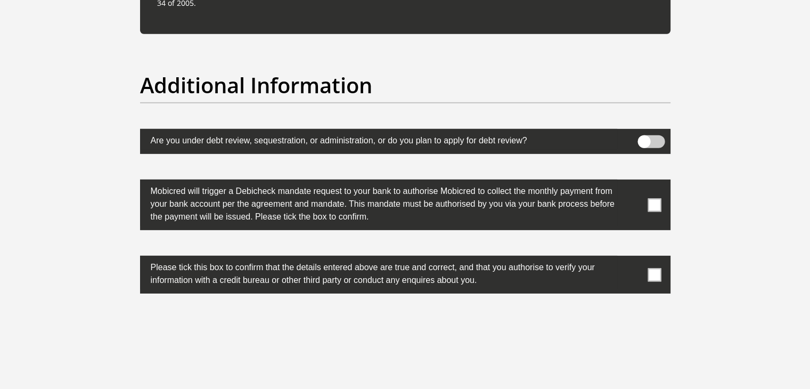
click at [649, 201] on span at bounding box center [654, 204] width 13 height 13
click at [633, 182] on input "checkbox" at bounding box center [633, 182] width 0 height 0
click at [653, 275] on span at bounding box center [654, 274] width 13 height 13
click at [633, 258] on input "checkbox" at bounding box center [633, 258] width 0 height 0
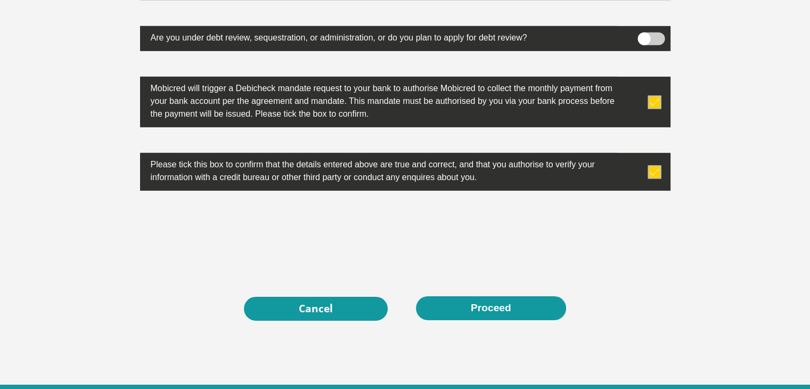
scroll to position [3378, 0]
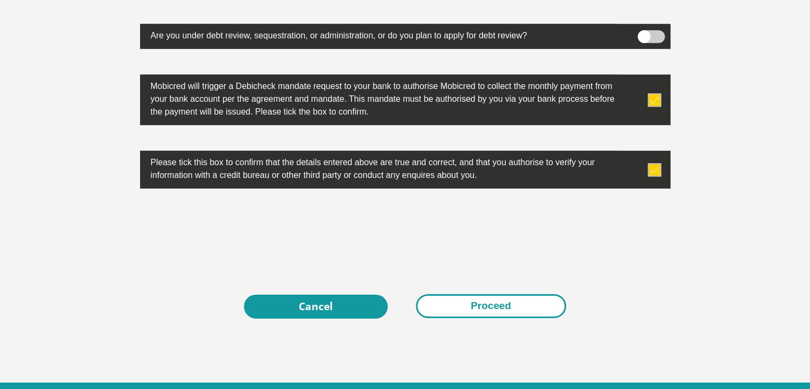
click at [486, 299] on button "Proceed" at bounding box center [491, 306] width 150 height 24
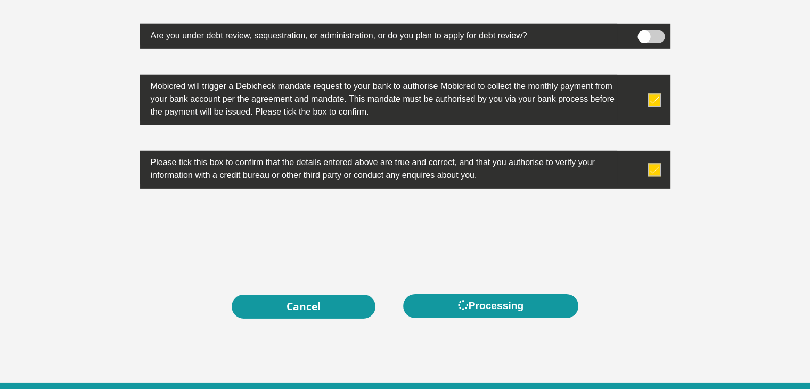
scroll to position [3382, 0]
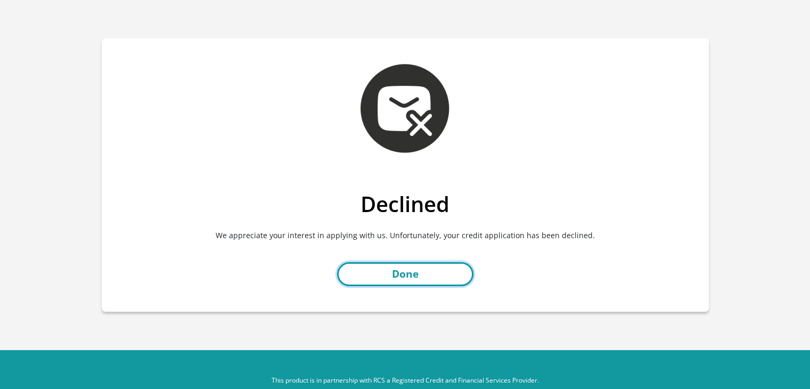
click at [418, 265] on link "Done" at bounding box center [405, 274] width 136 height 24
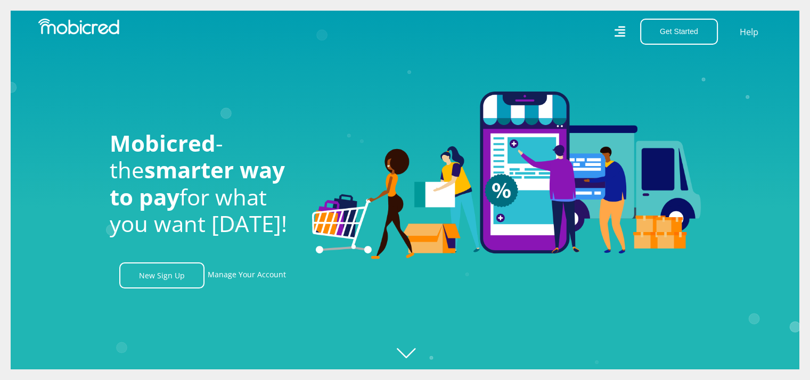
scroll to position [0, 759]
